Goal: Task Accomplishment & Management: Use online tool/utility

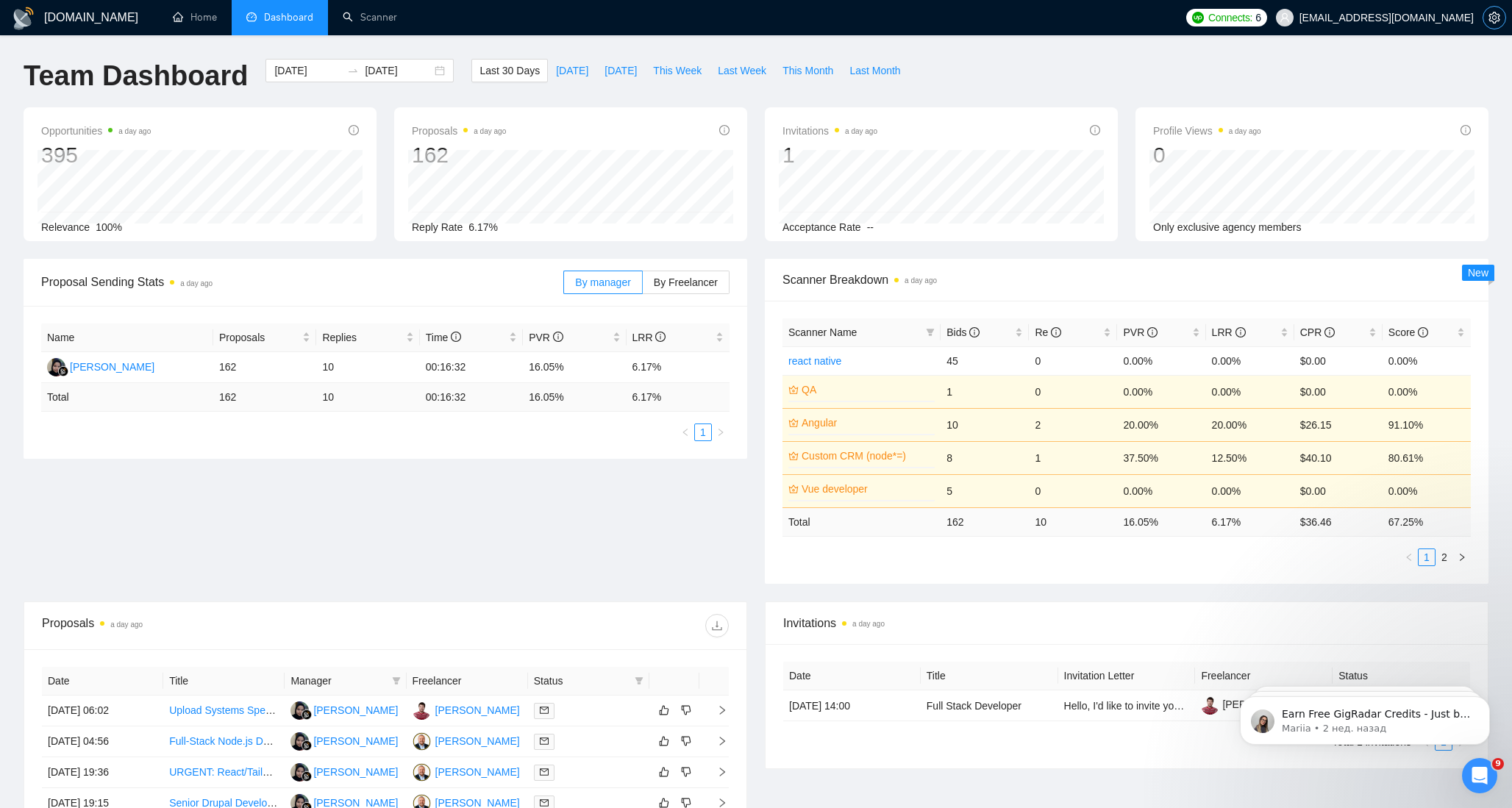
click at [1488, 23] on button "button" at bounding box center [1494, 18] width 23 height 23
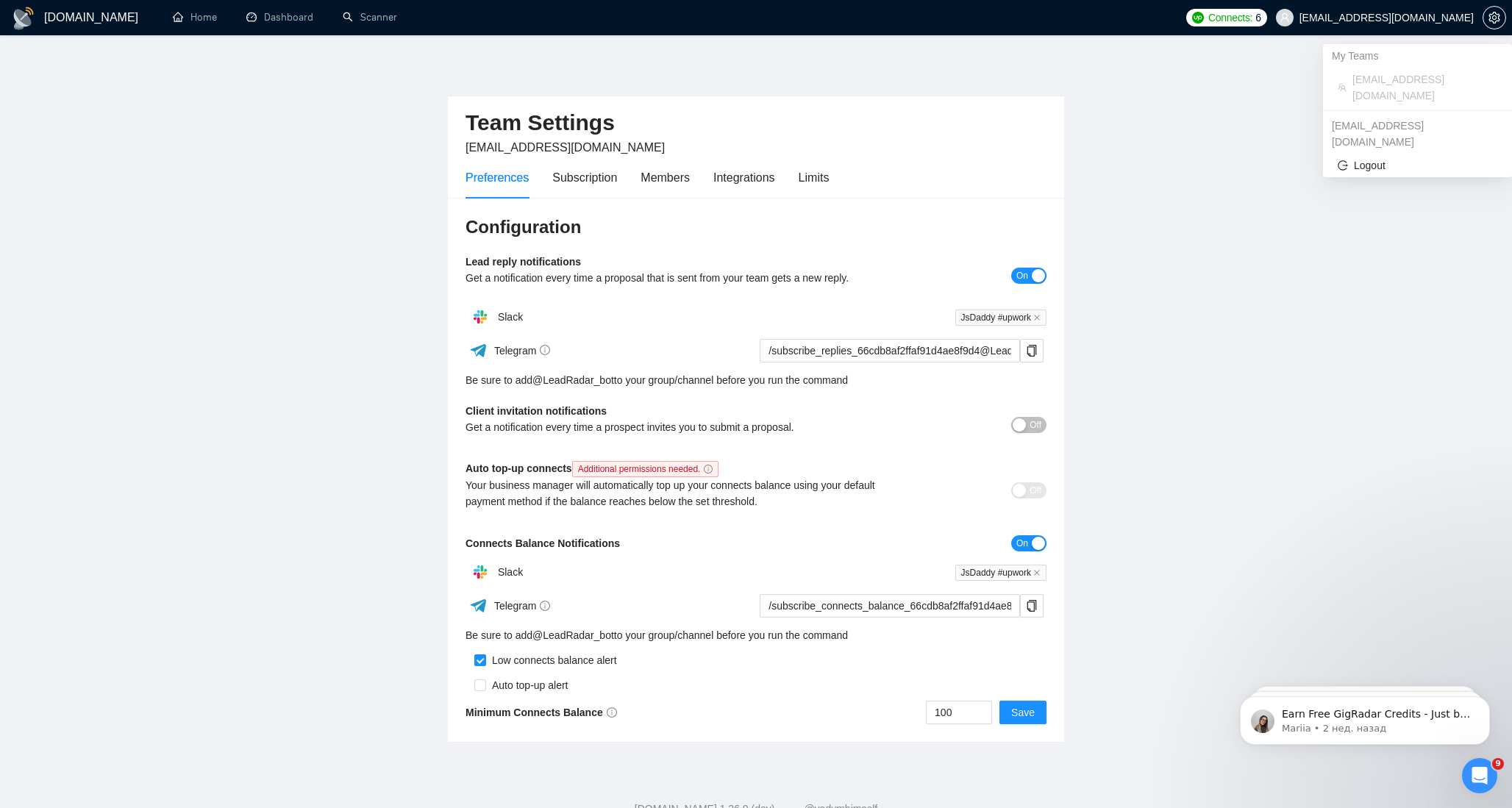
click at [1397, 18] on span "juncker8888@gmail.com" at bounding box center [1387, 18] width 174 height 0
click at [1378, 26] on span "juncker8888@gmail.com" at bounding box center [1375, 18] width 216 height 47
click at [1369, 157] on span "Logout" at bounding box center [1417, 165] width 160 height 16
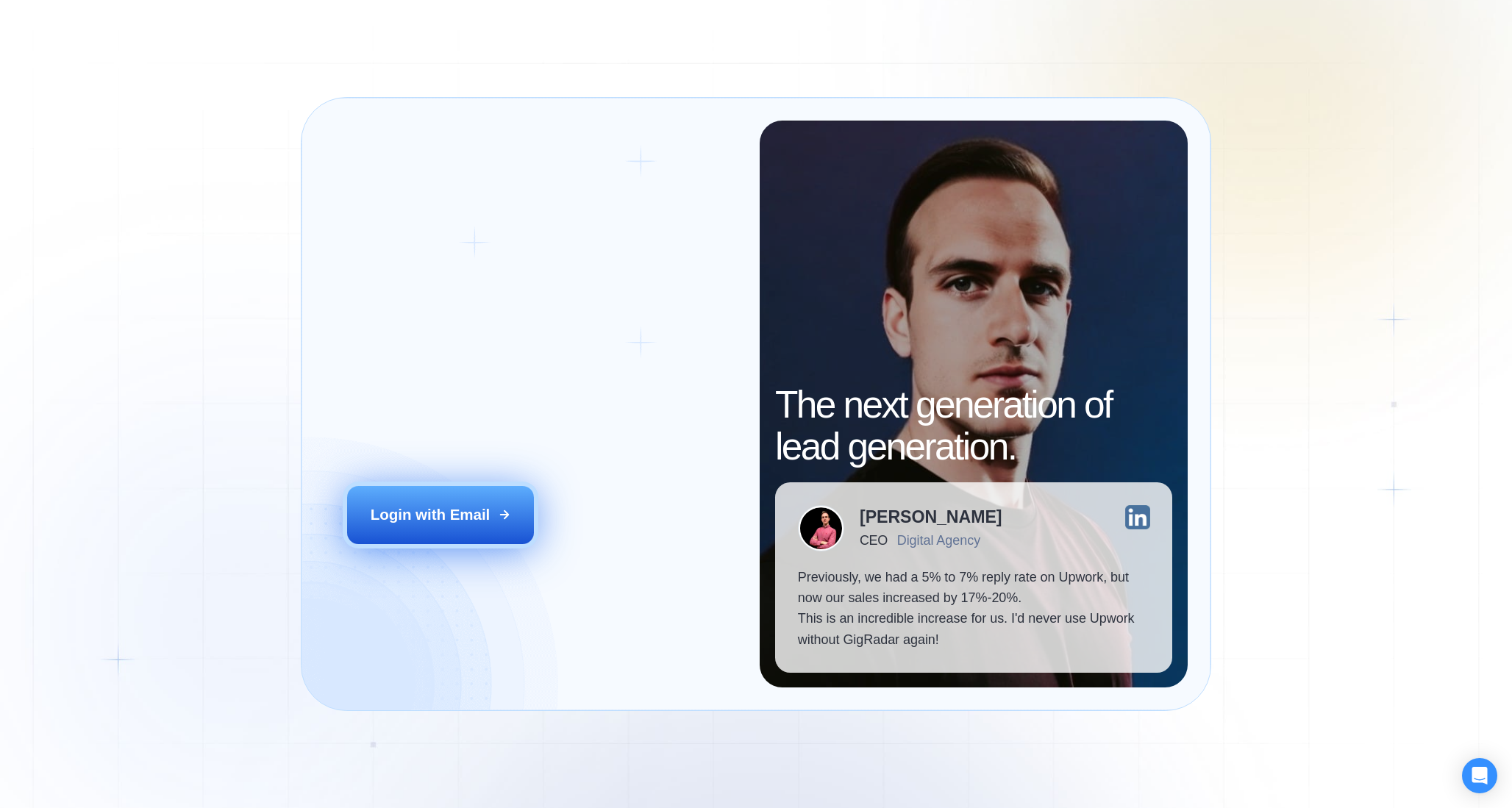
click at [436, 512] on div "Login with Email" at bounding box center [430, 514] width 120 height 21
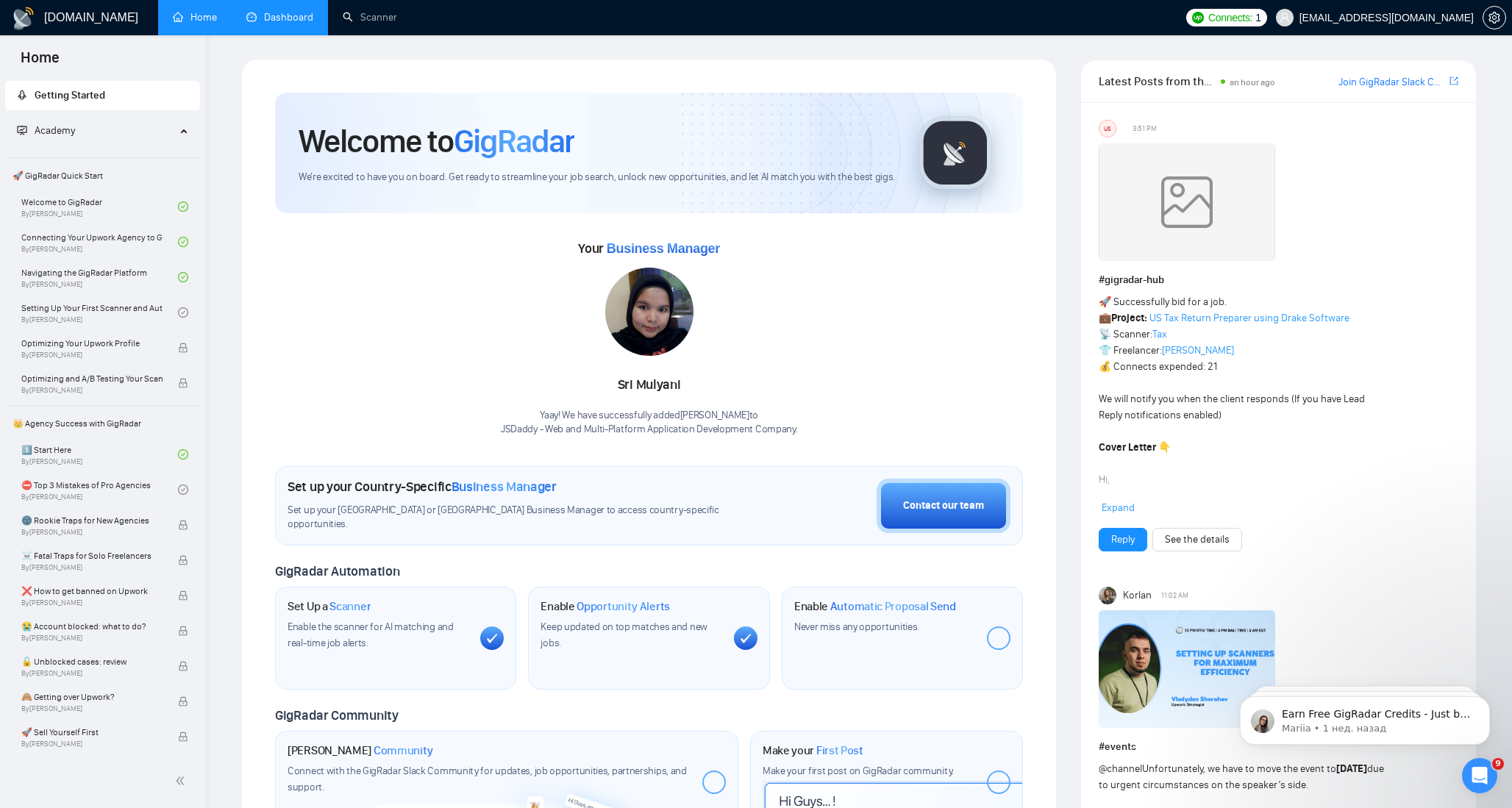
click at [270, 19] on link "Dashboard" at bounding box center [280, 17] width 67 height 13
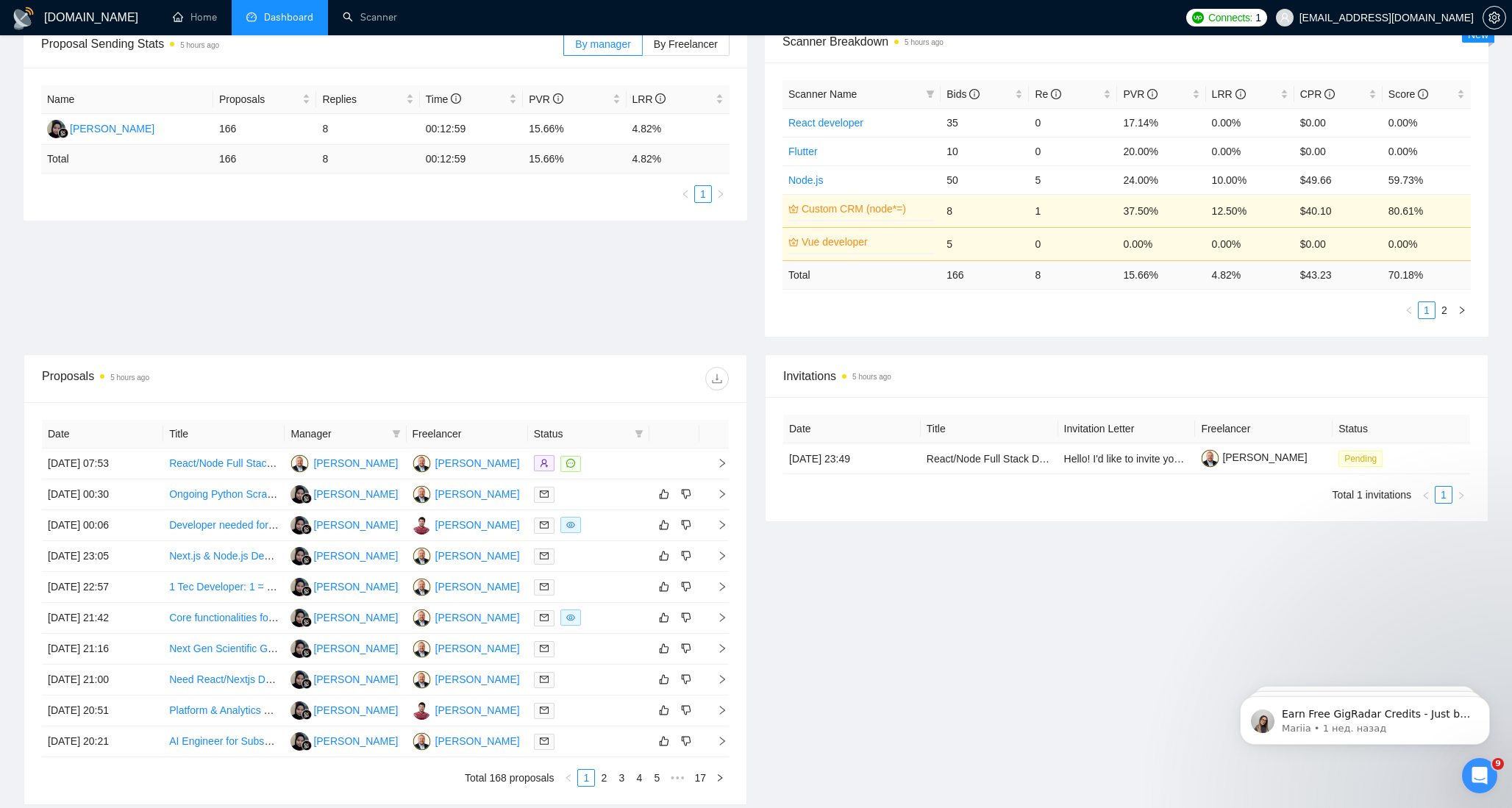
scroll to position [277, 0]
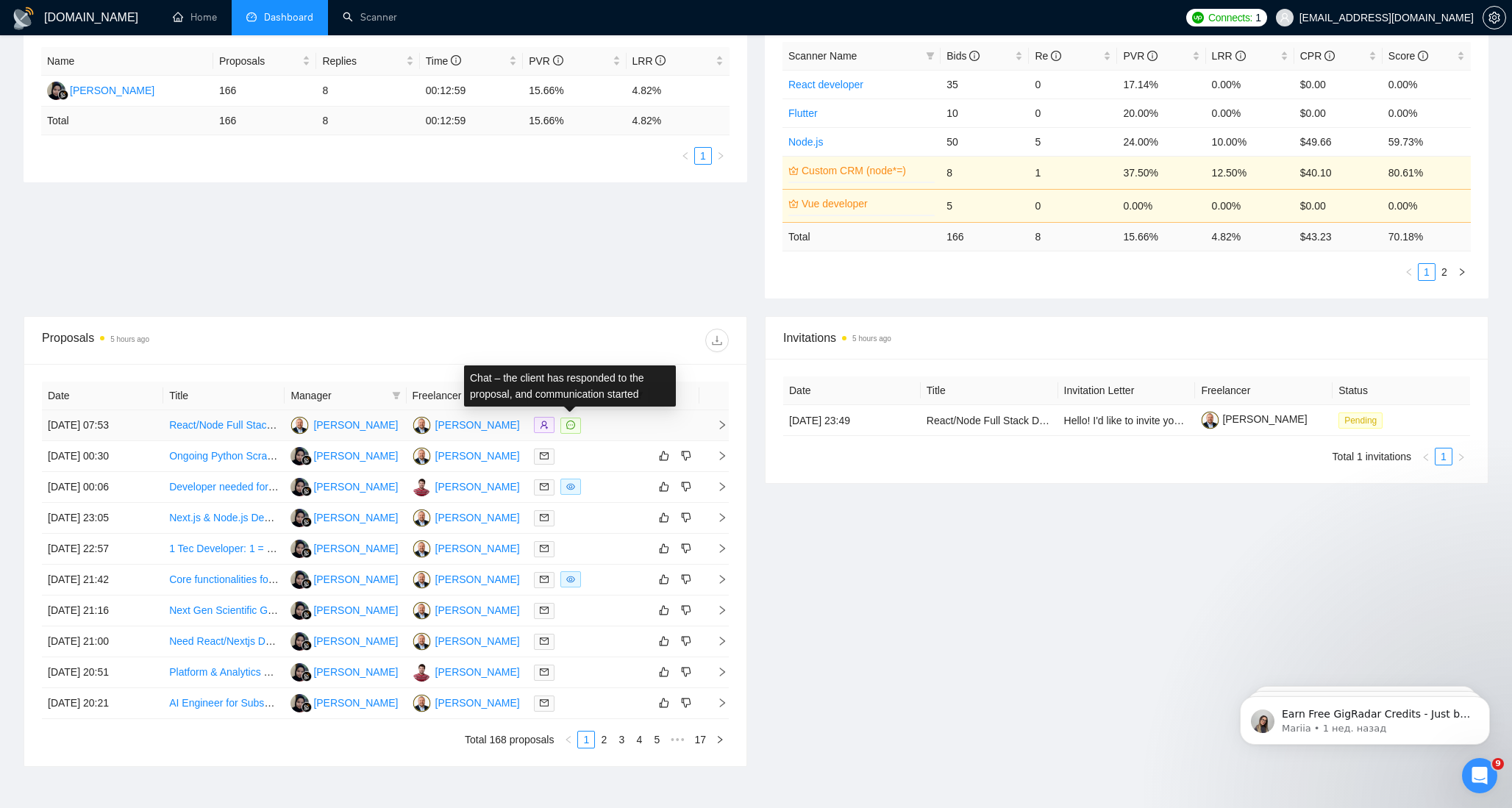
click at [570, 426] on icon "message" at bounding box center [570, 425] width 9 height 9
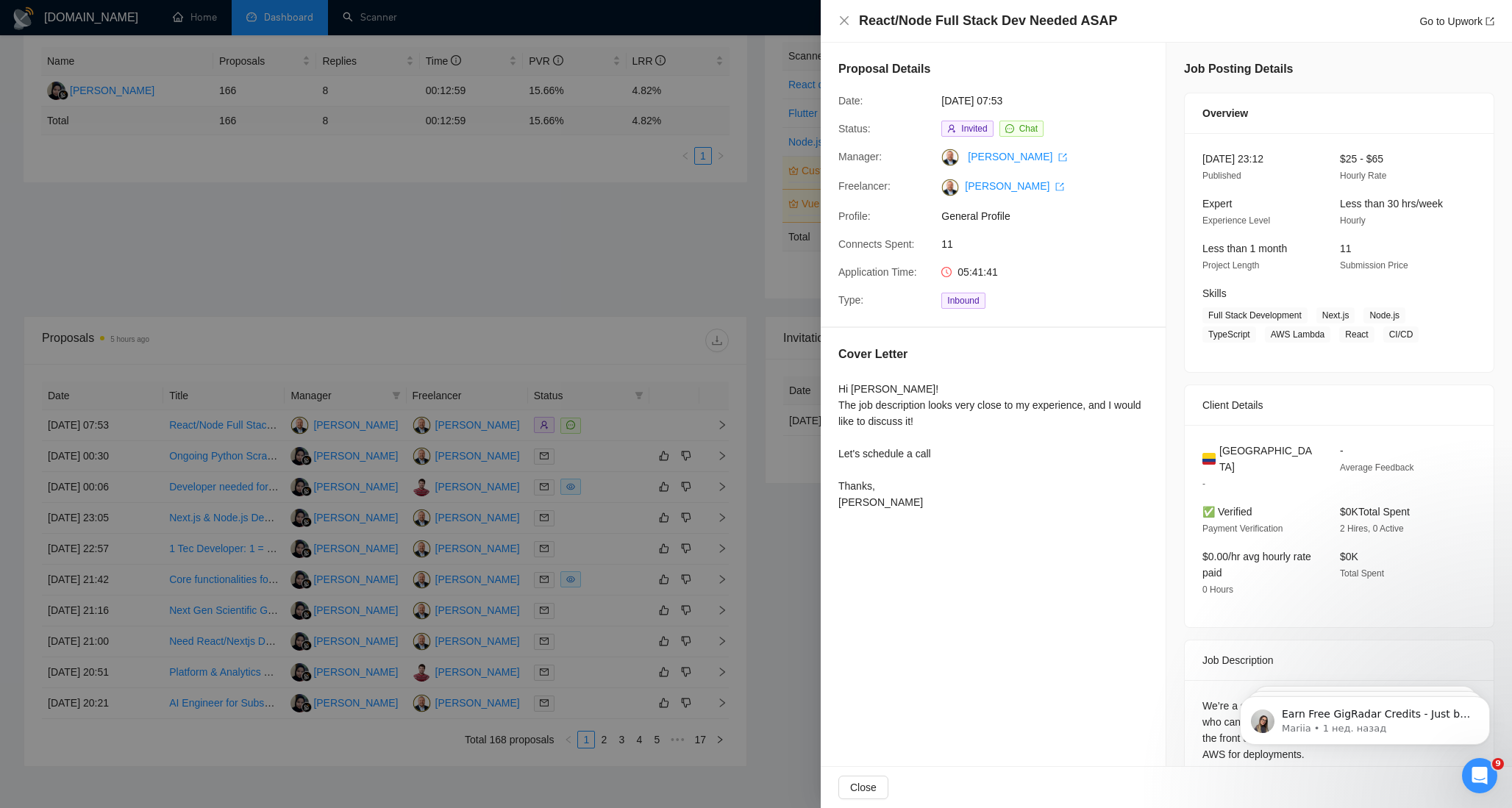
click at [637, 289] on div at bounding box center [756, 404] width 1512 height 808
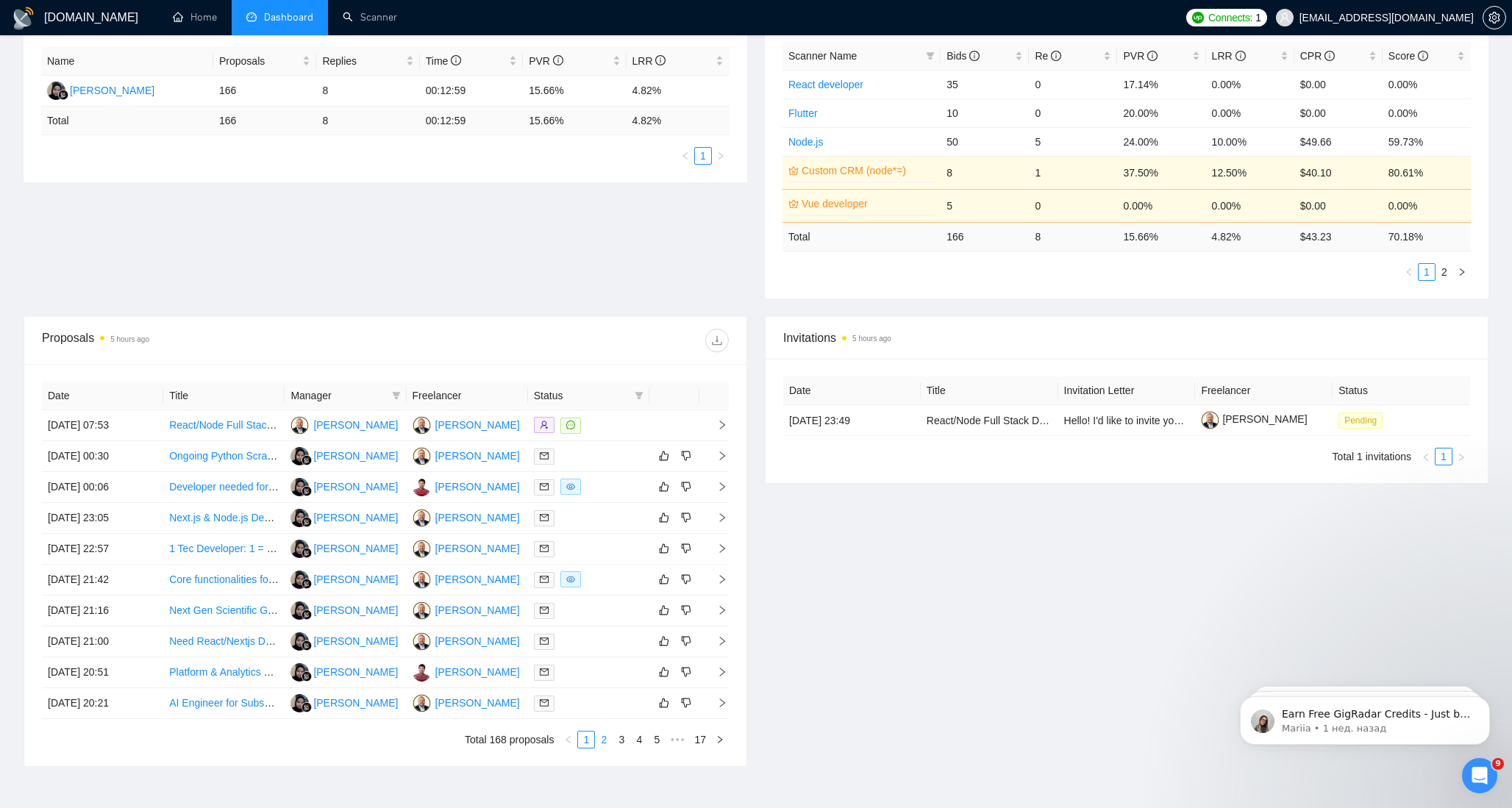
click at [606, 739] on link "2" at bounding box center [603, 739] width 16 height 16
click at [618, 742] on link "3" at bounding box center [621, 739] width 16 height 16
click at [588, 742] on link "1" at bounding box center [585, 739] width 16 height 16
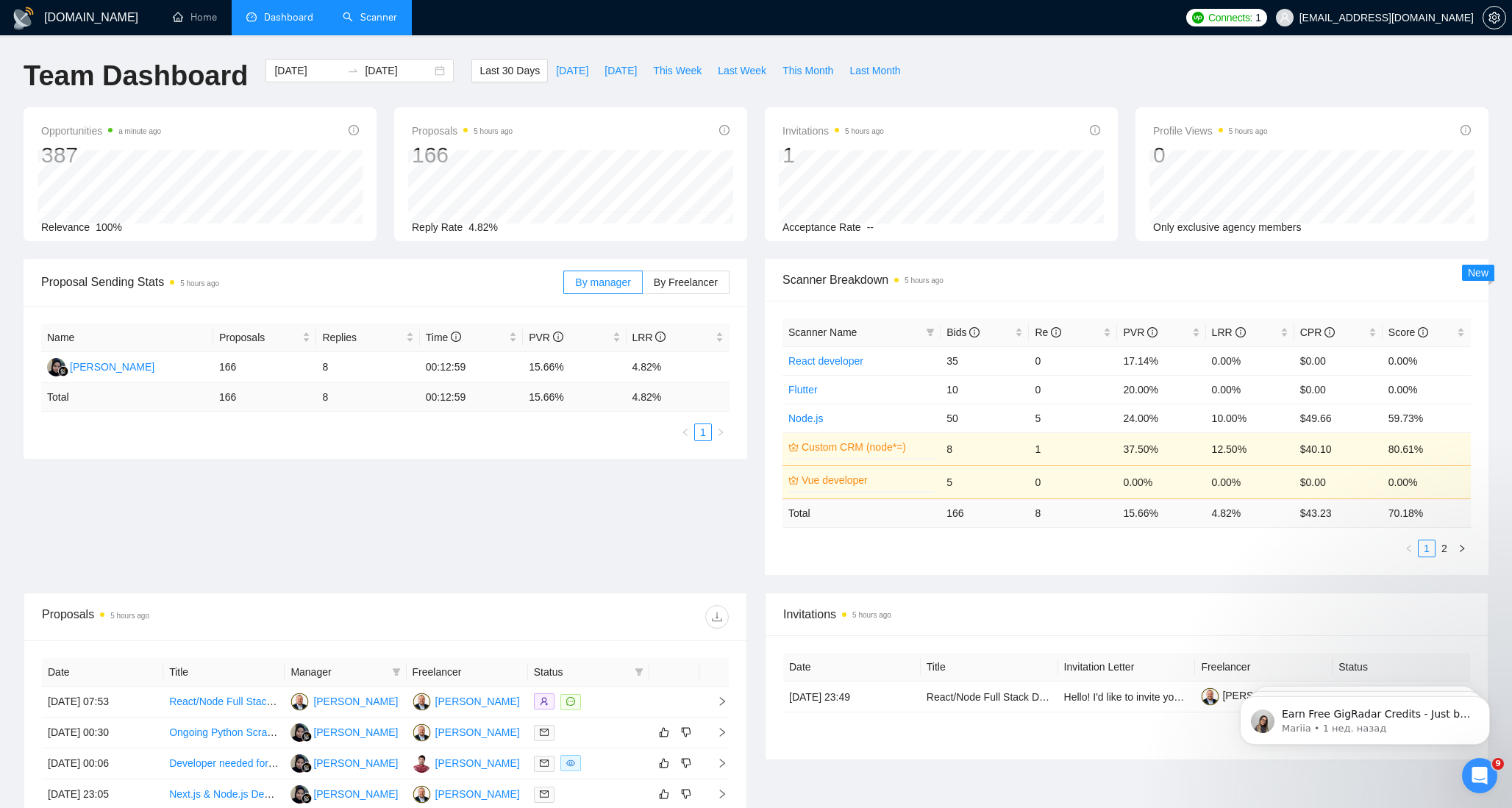
click at [368, 23] on link "Scanner" at bounding box center [370, 17] width 54 height 13
